Goal: Find specific page/section: Find specific page/section

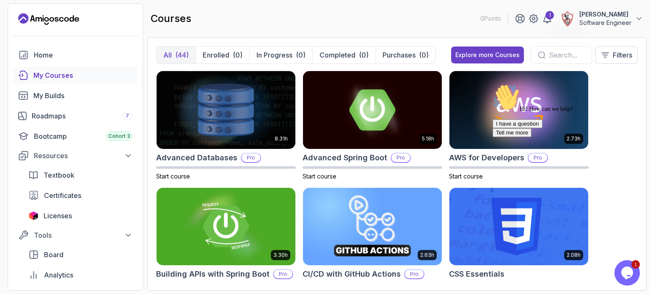
drag, startPoint x: 303, startPoint y: 21, endPoint x: 285, endPoint y: 19, distance: 17.8
click at [285, 20] on div "courses 0 Points 1 [PERSON_NAME] Software Engineer" at bounding box center [396, 18] width 499 height 30
drag, startPoint x: 276, startPoint y: 22, endPoint x: 252, endPoint y: 19, distance: 23.6
click at [252, 19] on div "courses 0 Points 1 [PERSON_NAME] Software Engineer" at bounding box center [396, 18] width 499 height 30
click at [167, 17] on h2 "courses" at bounding box center [171, 19] width 41 height 14
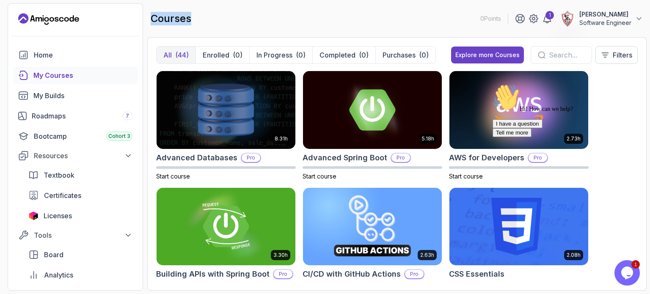
click at [167, 17] on h2 "courses" at bounding box center [171, 19] width 41 height 14
click at [257, 19] on div "courses 0 Points 1 [PERSON_NAME] Software Engineer" at bounding box center [396, 18] width 499 height 30
drag, startPoint x: 257, startPoint y: 19, endPoint x: 224, endPoint y: 18, distance: 32.6
click at [224, 18] on div "courses 0 Points 1 [PERSON_NAME] Software Engineer" at bounding box center [396, 18] width 499 height 30
click at [173, 17] on h2 "courses" at bounding box center [171, 19] width 41 height 14
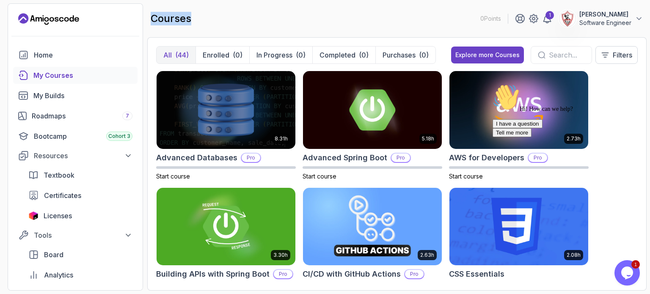
click at [173, 17] on h2 "courses" at bounding box center [171, 19] width 41 height 14
click at [254, 10] on div "courses 0 Points 1 [PERSON_NAME] Software Engineer" at bounding box center [396, 18] width 499 height 30
drag, startPoint x: 254, startPoint y: 10, endPoint x: 234, endPoint y: 14, distance: 20.7
click at [234, 14] on div "courses 0 Points 1 [PERSON_NAME] Software Engineer" at bounding box center [396, 18] width 499 height 30
drag, startPoint x: 322, startPoint y: 27, endPoint x: 279, endPoint y: 17, distance: 43.9
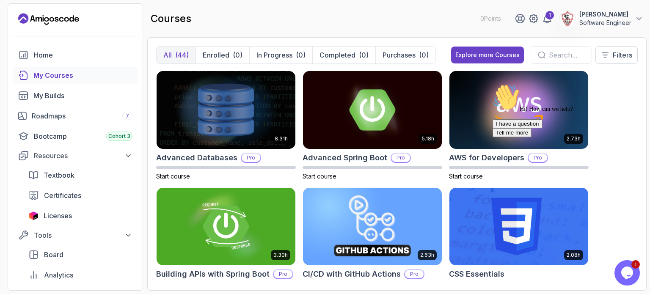
click at [279, 17] on div "courses 0 Points 1 [PERSON_NAME] Software Engineer" at bounding box center [396, 18] width 499 height 30
